Goal: Use online tool/utility: Utilize a website feature to perform a specific function

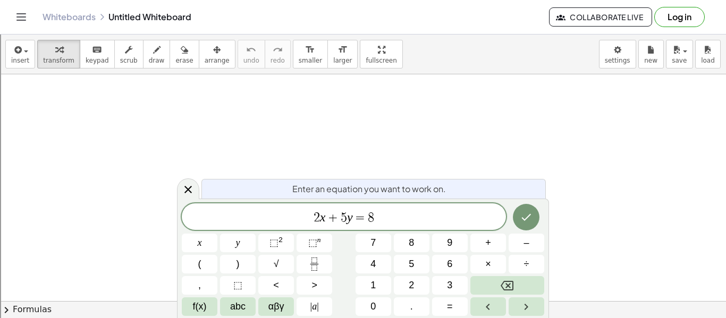
scroll to position [5, 0]
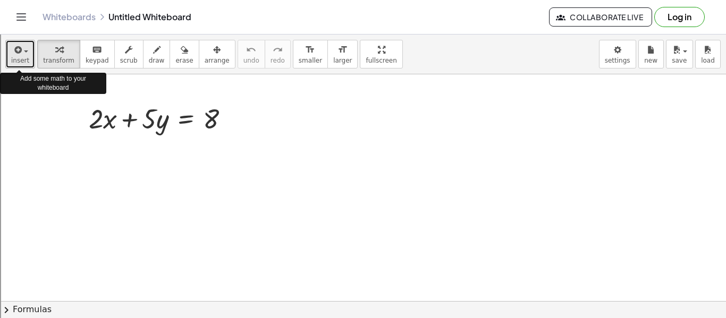
click at [20, 55] on icon "button" at bounding box center [17, 50] width 10 height 13
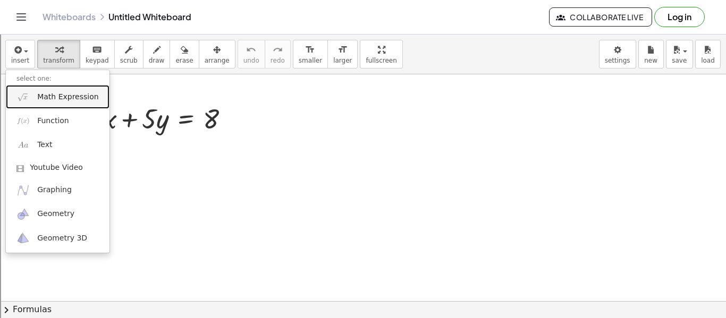
click at [86, 103] on link "Math Expression" at bounding box center [58, 97] width 104 height 24
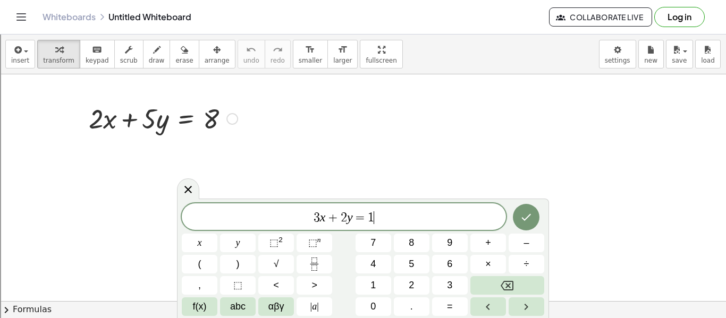
scroll to position [9, 0]
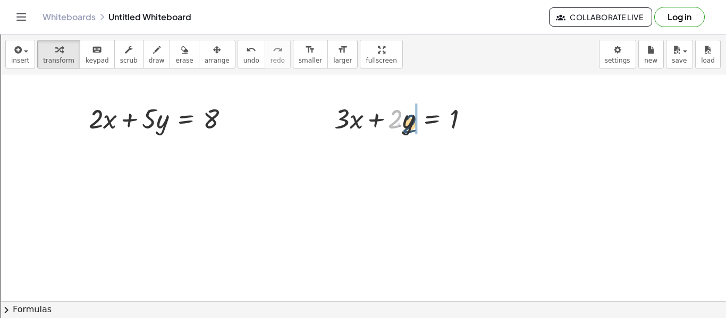
drag, startPoint x: 395, startPoint y: 122, endPoint x: 409, endPoint y: 127, distance: 14.6
click at [409, 127] on div at bounding box center [406, 118] width 154 height 36
drag, startPoint x: 391, startPoint y: 116, endPoint x: 412, endPoint y: 128, distance: 24.1
click at [412, 128] on div at bounding box center [406, 118] width 154 height 36
click at [386, 108] on div at bounding box center [406, 118] width 154 height 36
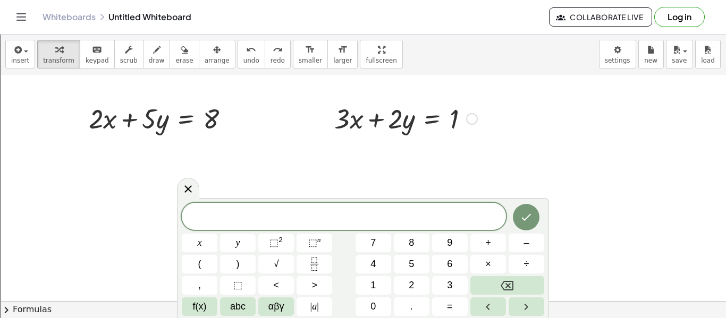
click at [365, 99] on div "+ · 3 · x + · 2 · y = 1" at bounding box center [401, 117] width 167 height 41
drag, startPoint x: 341, startPoint y: 108, endPoint x: 358, endPoint y: 128, distance: 25.7
click at [358, 128] on div at bounding box center [406, 118] width 154 height 36
drag, startPoint x: 355, startPoint y: 123, endPoint x: 476, endPoint y: 116, distance: 121.4
click at [476, 116] on div at bounding box center [406, 118] width 154 height 36
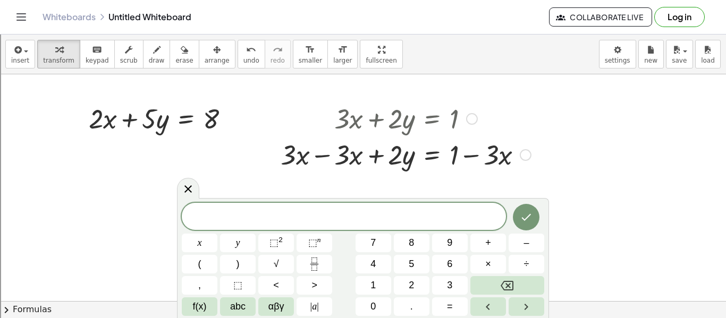
click at [331, 145] on div at bounding box center [405, 154] width 261 height 36
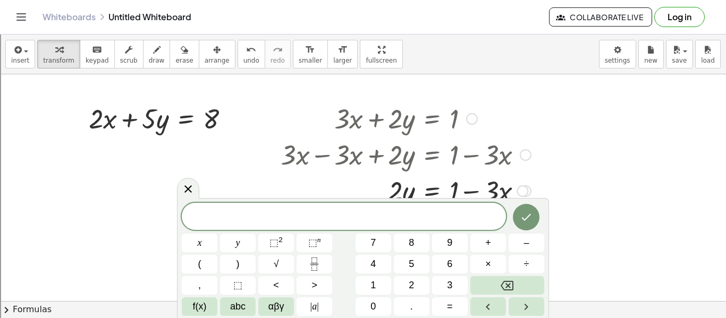
click at [522, 136] on div at bounding box center [405, 154] width 261 height 36
click at [189, 188] on icon at bounding box center [187, 189] width 7 height 7
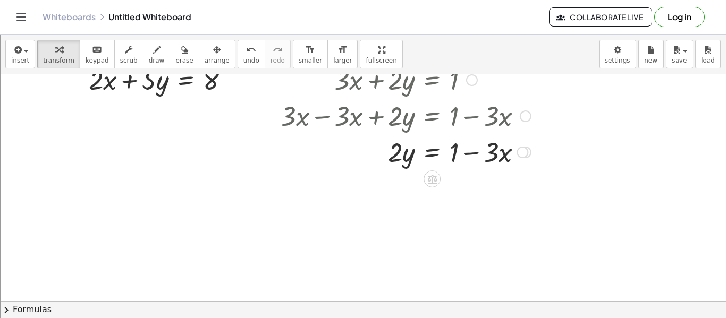
scroll to position [39, 0]
drag, startPoint x: 389, startPoint y: 147, endPoint x: 466, endPoint y: 177, distance: 82.6
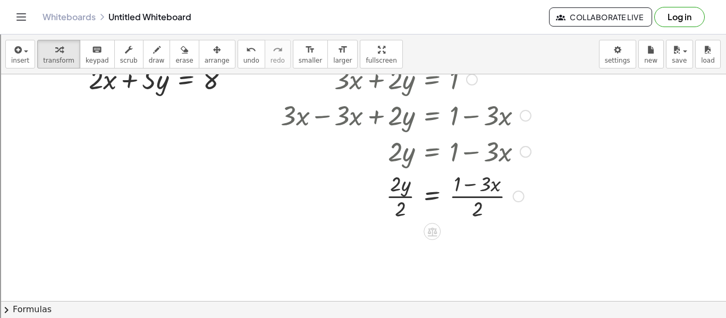
click at [403, 192] on div at bounding box center [405, 195] width 261 height 53
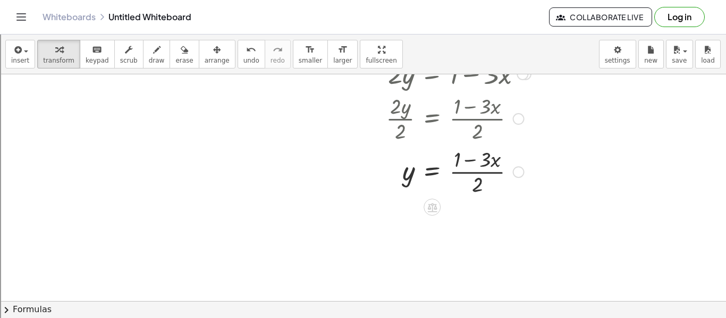
scroll to position [117, 0]
click at [475, 177] on div at bounding box center [405, 170] width 261 height 53
click at [476, 176] on div at bounding box center [405, 170] width 261 height 53
click at [475, 176] on div at bounding box center [405, 170] width 261 height 53
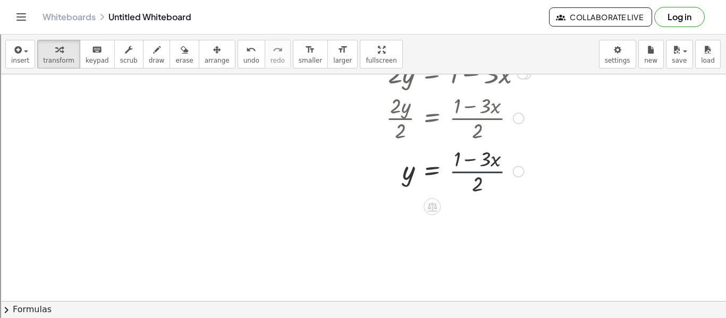
click at [475, 176] on div at bounding box center [405, 170] width 261 height 53
drag, startPoint x: 478, startPoint y: 181, endPoint x: 463, endPoint y: 162, distance: 24.2
click at [463, 162] on div at bounding box center [405, 170] width 261 height 53
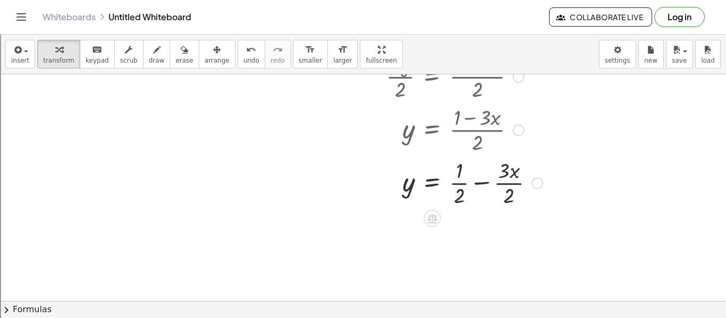
scroll to position [160, 0]
click at [508, 181] on div at bounding box center [411, 181] width 273 height 53
drag, startPoint x: 515, startPoint y: 174, endPoint x: 525, endPoint y: 182, distance: 12.9
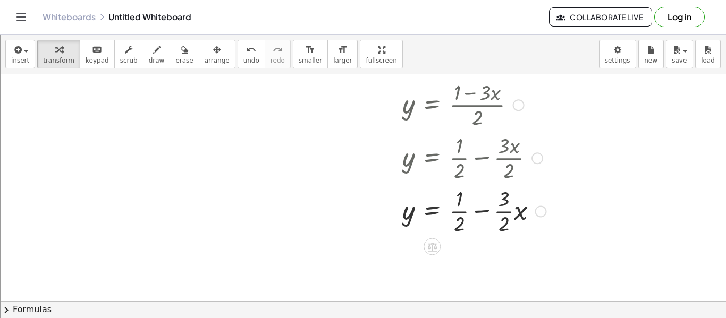
scroll to position [184, 0]
drag, startPoint x: 407, startPoint y: 216, endPoint x: 248, endPoint y: 115, distance: 188.0
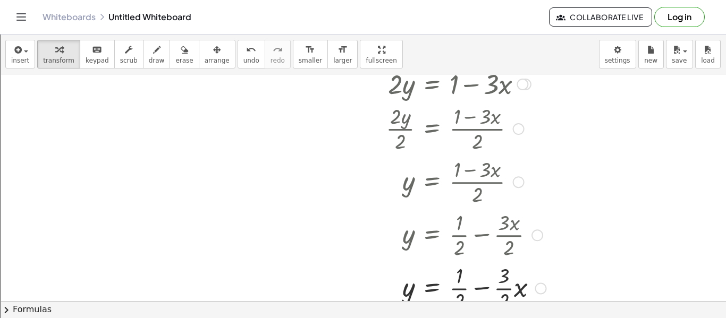
scroll to position [131, 0]
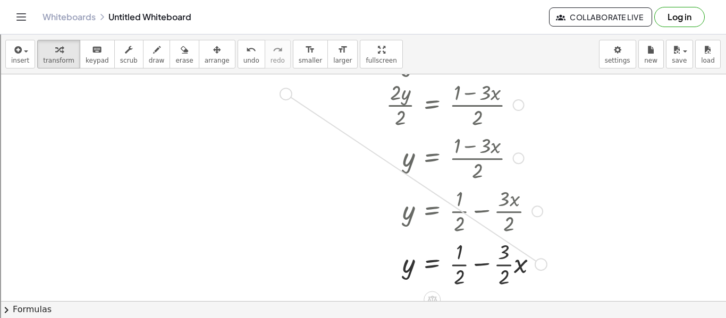
drag, startPoint x: 542, startPoint y: 264, endPoint x: 287, endPoint y: 93, distance: 306.9
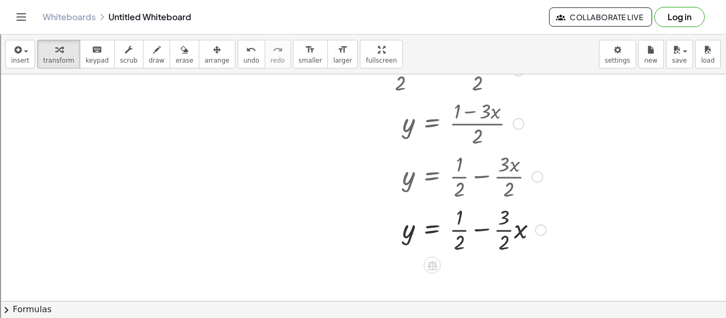
scroll to position [150, 0]
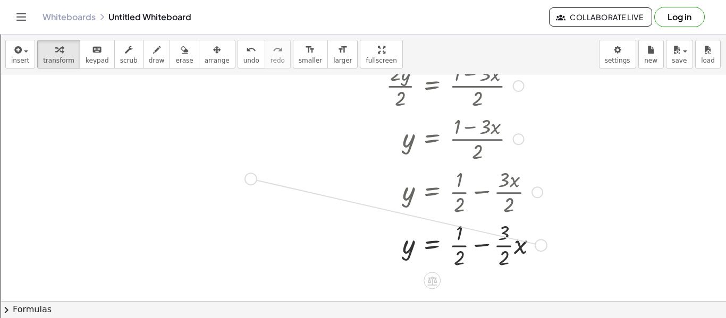
drag, startPoint x: 539, startPoint y: 245, endPoint x: 243, endPoint y: 176, distance: 303.9
click at [243, 176] on div "+ · 2 · x + · 5 · y = 8 + · 3 · x + · 2 · y = 1 + · 3 · x − · 3 · x + · 2 · y =…" at bounding box center [363, 152] width 726 height 454
drag, startPoint x: 180, startPoint y: 167, endPoint x: 180, endPoint y: 155, distance: 12.8
click at [180, 155] on div at bounding box center [170, 171] width 154 height 53
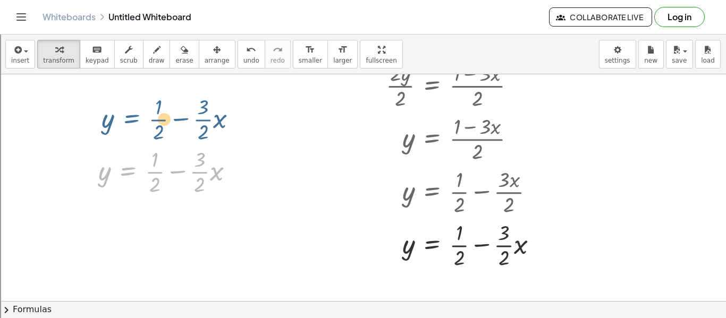
drag, startPoint x: 130, startPoint y: 168, endPoint x: 133, endPoint y: 110, distance: 58.6
click at [133, 110] on div "+ · 2 · x + · 5 · y = 8 + · 3 · x + · 2 · y = 1 + · 3 · x − · 3 · x + · 2 · y =…" at bounding box center [363, 152] width 726 height 454
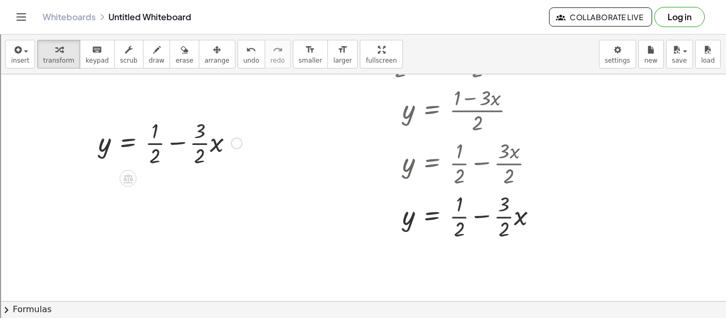
scroll to position [179, 0]
drag, startPoint x: 235, startPoint y: 140, endPoint x: 184, endPoint y: 62, distance: 93.3
click at [184, 62] on div "insert select one: Math Expression Function Text Youtube Video Graphing Geometr…" at bounding box center [363, 177] width 726 height 284
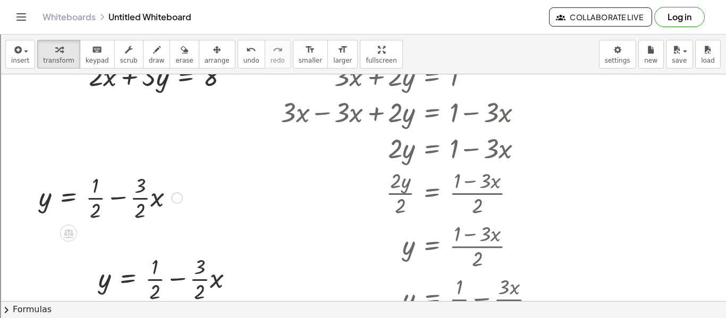
scroll to position [38, 0]
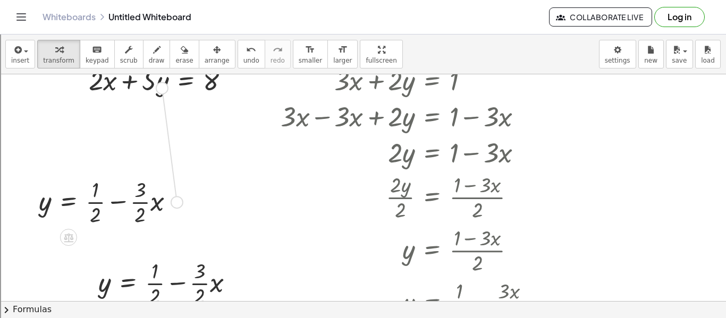
drag, startPoint x: 178, startPoint y: 200, endPoint x: 163, endPoint y: 84, distance: 116.8
click at [163, 84] on div "+ · 2 · x + · 5 · y = 8 + · 3 · x + · 2 · y = 1 + · 3 · x − · 3 · x + · 2 · y =…" at bounding box center [363, 263] width 726 height 454
drag, startPoint x: 42, startPoint y: 211, endPoint x: 167, endPoint y: 97, distance: 169.3
click at [167, 97] on div "+ · 2 · x + · 5 · y = 8 + · 3 · x + · 2 · y = 1 + · 3 · x − · 3 · x + · 2 · y =…" at bounding box center [363, 263] width 726 height 454
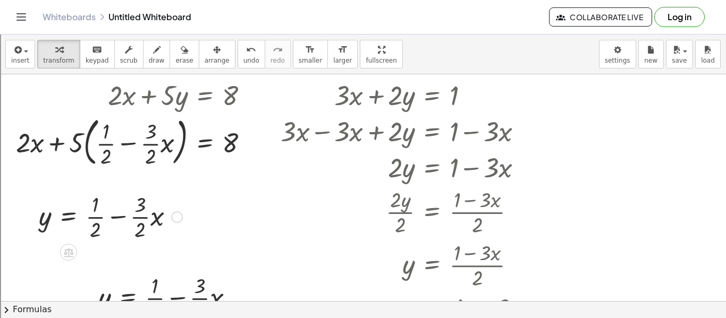
scroll to position [20, 0]
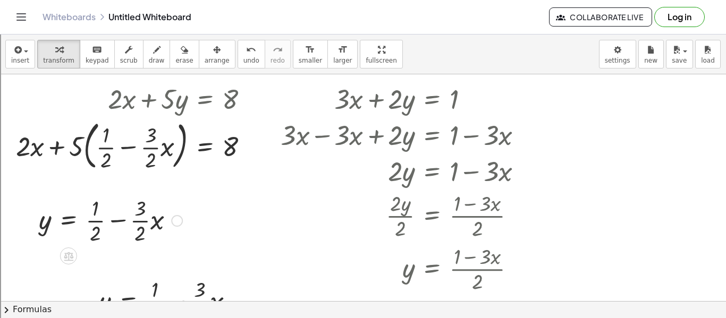
click at [85, 162] on div at bounding box center [136, 144] width 251 height 57
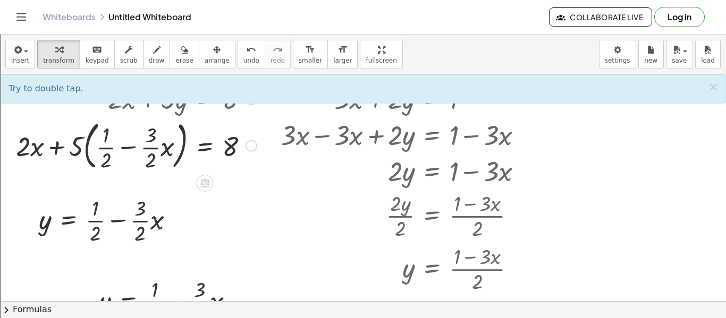
click at [82, 154] on div at bounding box center [136, 144] width 251 height 57
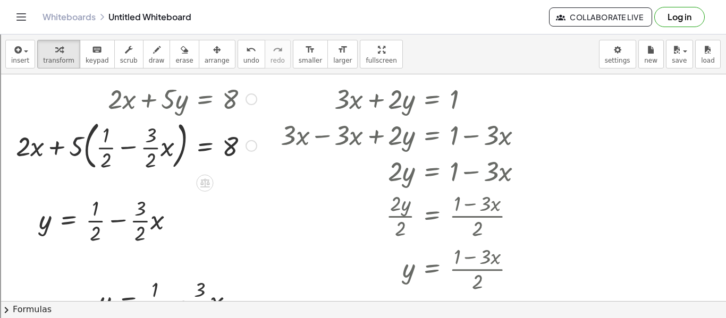
click at [82, 154] on div at bounding box center [136, 144] width 251 height 57
click at [90, 151] on div at bounding box center [136, 144] width 251 height 57
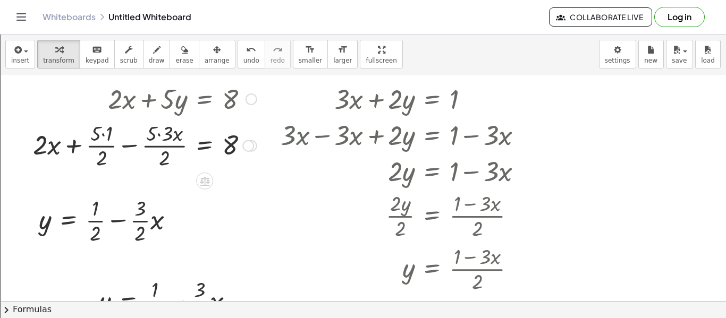
click at [106, 136] on div at bounding box center [145, 145] width 234 height 53
click at [174, 132] on div at bounding box center [150, 145] width 223 height 53
click at [159, 137] on div at bounding box center [150, 145] width 223 height 53
click at [172, 149] on div at bounding box center [155, 145] width 214 height 53
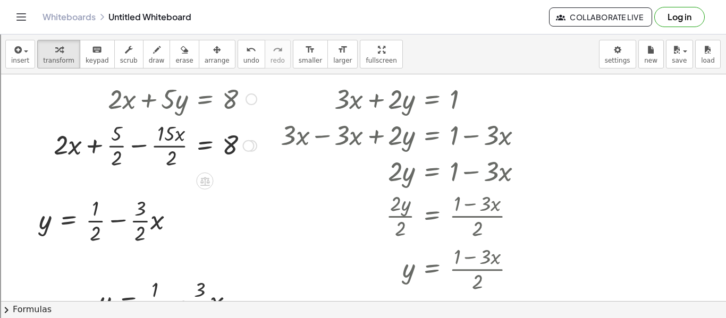
click at [172, 149] on div at bounding box center [155, 145] width 214 height 53
click at [608, 55] on body "Graspable Math Activities Get Started Activity Bank Assigned Work Classes White…" at bounding box center [363, 200] width 726 height 401
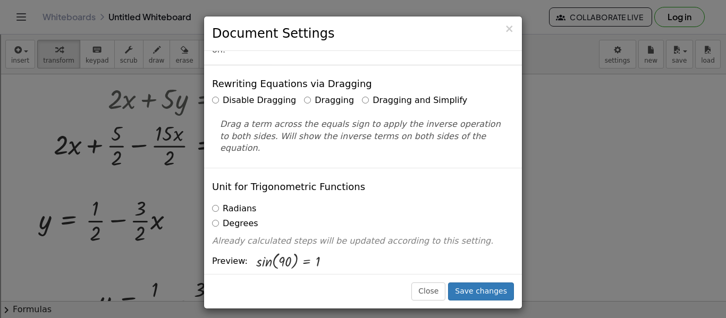
scroll to position [11, 0]
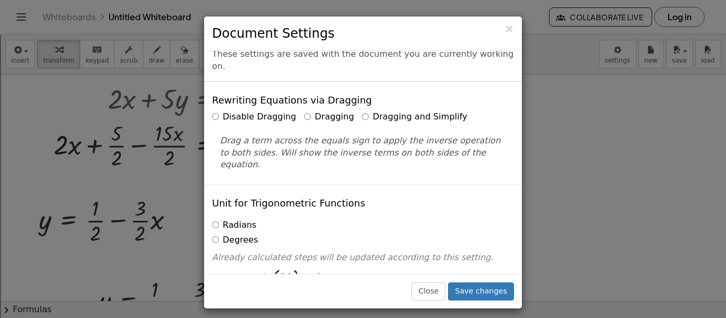
click at [387, 127] on div "Drag a term across the equals sign to apply the inverse operation to both sides…" at bounding box center [363, 149] width 302 height 45
click at [387, 112] on div "Disable Dragging Dragging Dragging and Simplify Drag a term across the equals s…" at bounding box center [363, 141] width 302 height 60
click at [387, 111] on label "Dragging and Simplify" at bounding box center [414, 117] width 105 height 12
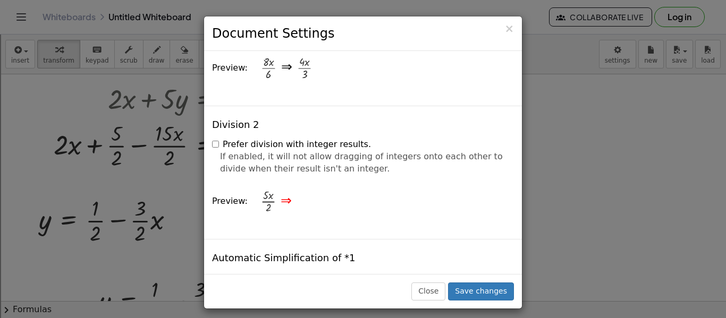
scroll to position [1188, 0]
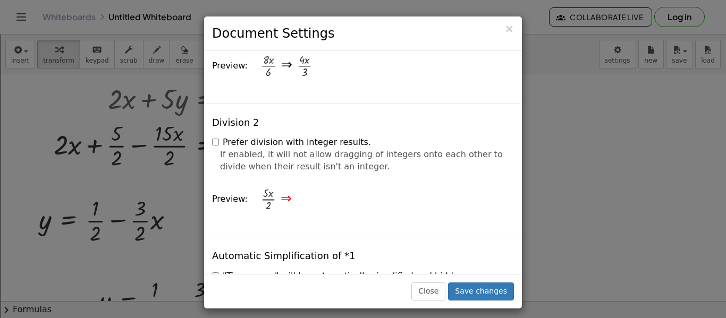
click at [335, 137] on label "Prefer division with integer results." at bounding box center [291, 143] width 159 height 12
click at [492, 292] on button "Save changes" at bounding box center [481, 292] width 66 height 18
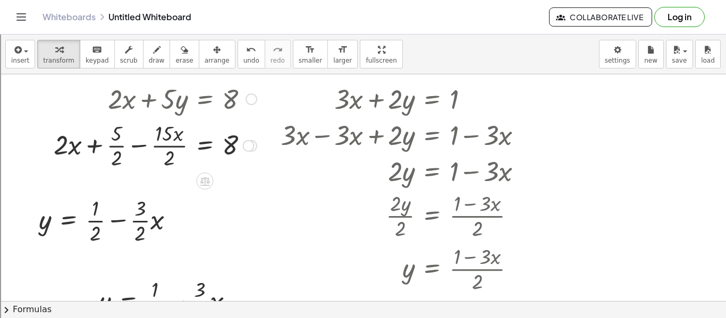
click at [162, 139] on div at bounding box center [155, 145] width 214 height 53
click at [162, 143] on div at bounding box center [155, 145] width 214 height 53
click at [162, 143] on div at bounding box center [150, 145] width 224 height 53
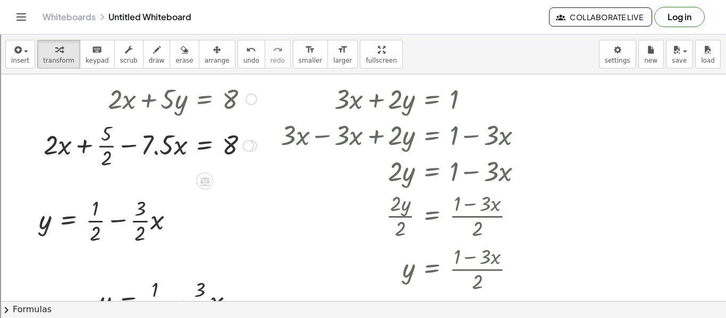
click at [101, 150] on div at bounding box center [150, 145] width 224 height 53
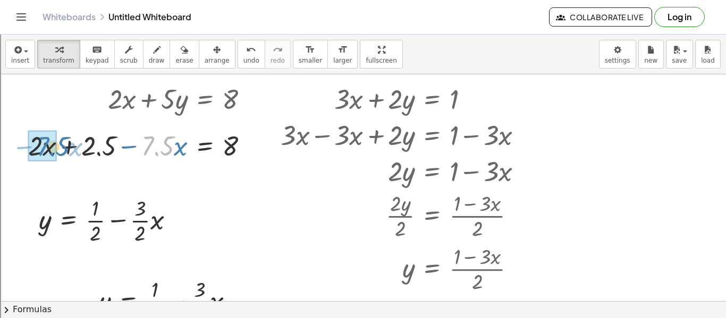
drag, startPoint x: 165, startPoint y: 141, endPoint x: 60, endPoint y: 142, distance: 104.7
click at [60, 142] on div at bounding box center [142, 145] width 239 height 36
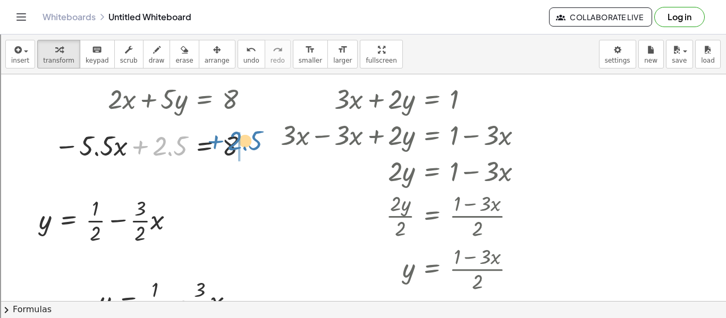
drag, startPoint x: 150, startPoint y: 146, endPoint x: 226, endPoint y: 141, distance: 76.2
click at [226, 141] on div at bounding box center [155, 145] width 213 height 36
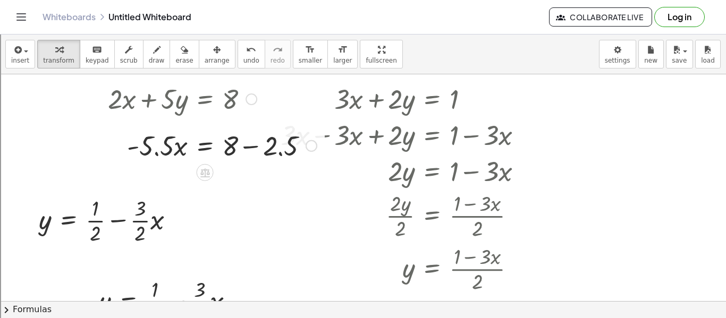
click at [251, 145] on div at bounding box center [213, 145] width 220 height 36
